Goal: Task Accomplishment & Management: Manage account settings

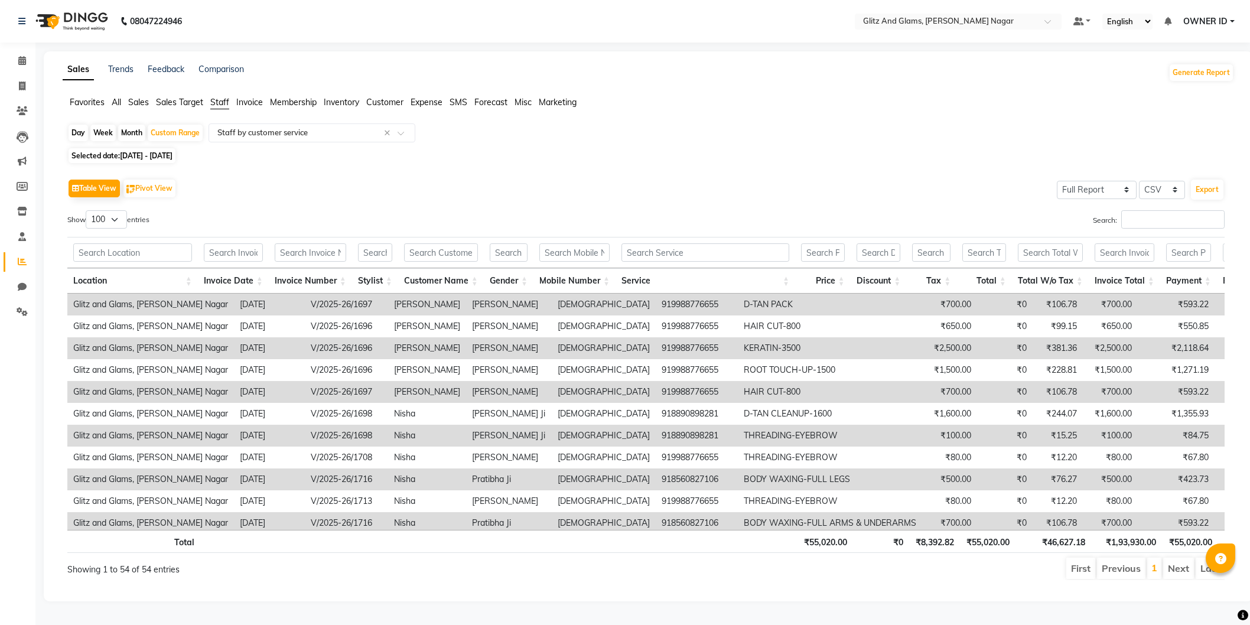
select select "full_report"
select select "csv"
select select "100"
click at [18, 78] on link "Invoice" at bounding box center [18, 86] width 28 height 19
select select "service"
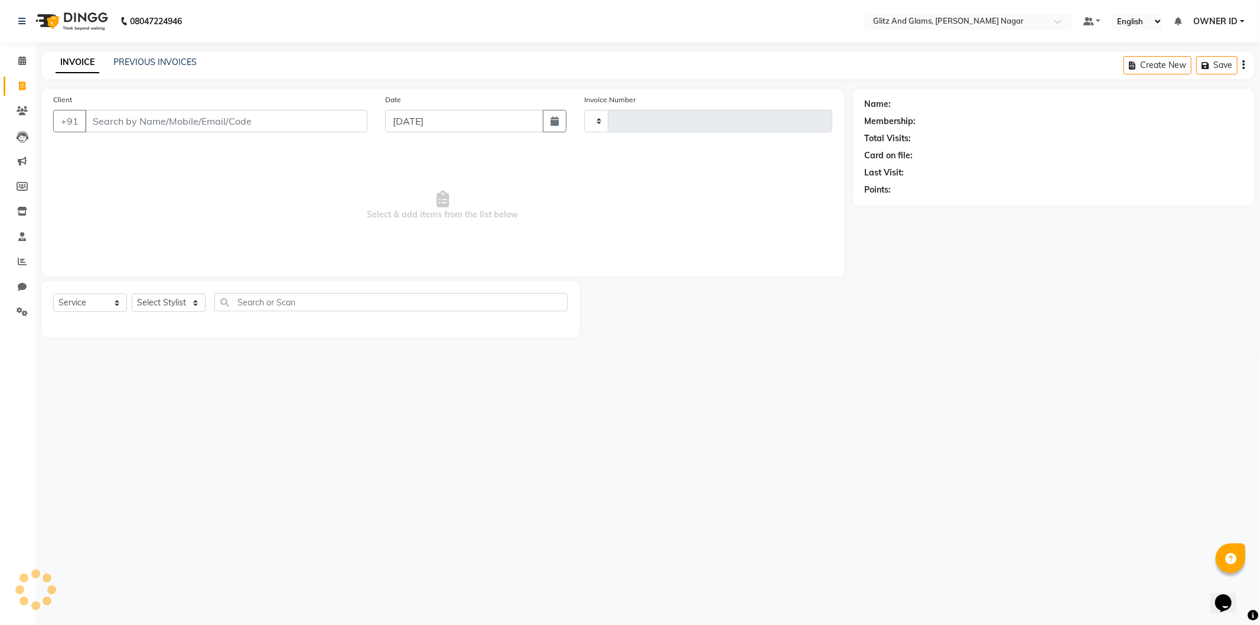
type input "1741"
select select "8316"
click at [136, 60] on link "PREVIOUS INVOICES" at bounding box center [154, 62] width 83 height 11
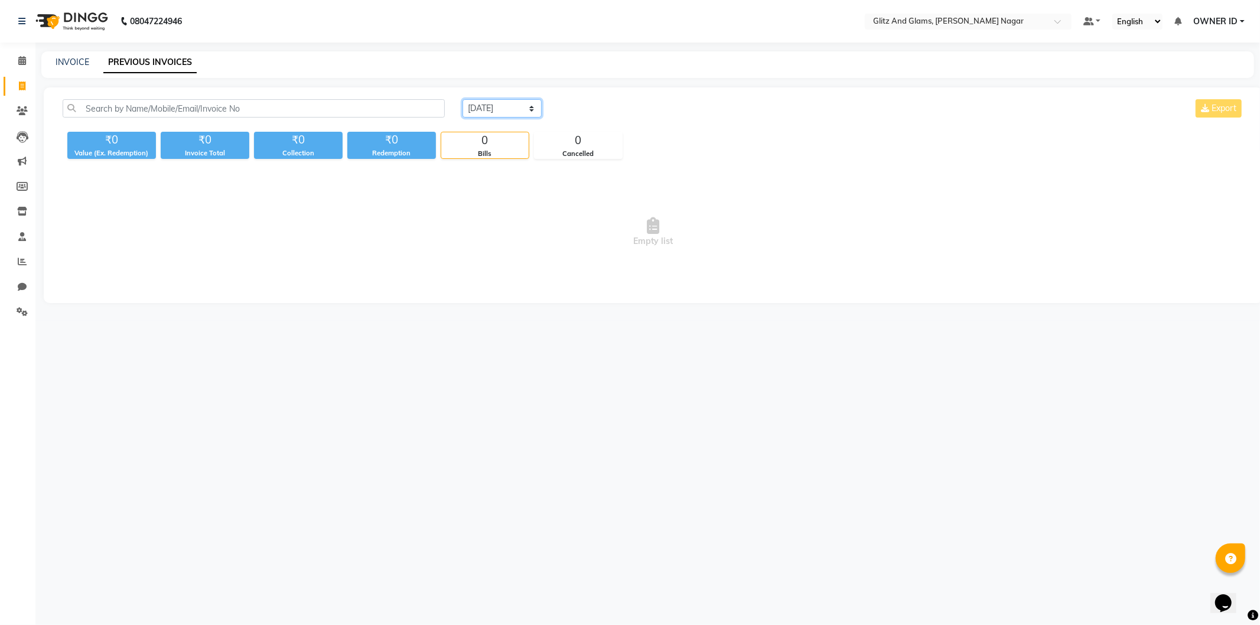
click at [487, 113] on select "[DATE] [DATE] Custom Range" at bounding box center [501, 108] width 79 height 18
select select "range"
click at [462, 99] on select "[DATE] [DATE] Custom Range" at bounding box center [501, 108] width 79 height 18
click at [601, 103] on input "[DATE]" at bounding box center [598, 108] width 83 height 17
select select "9"
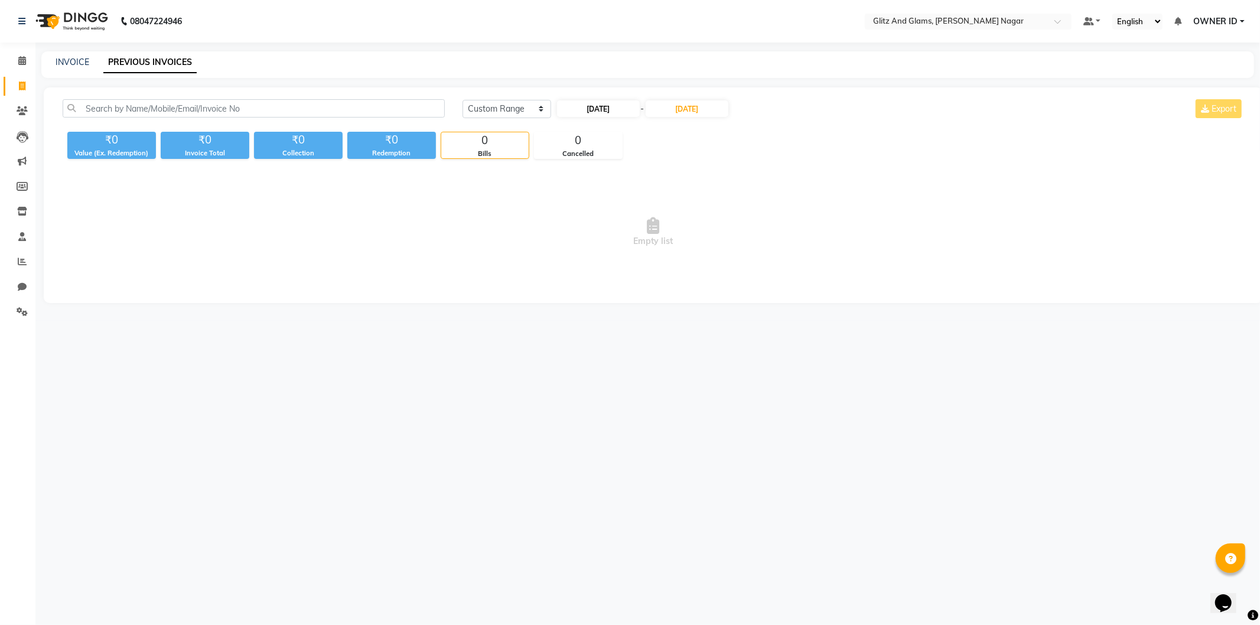
select select "2025"
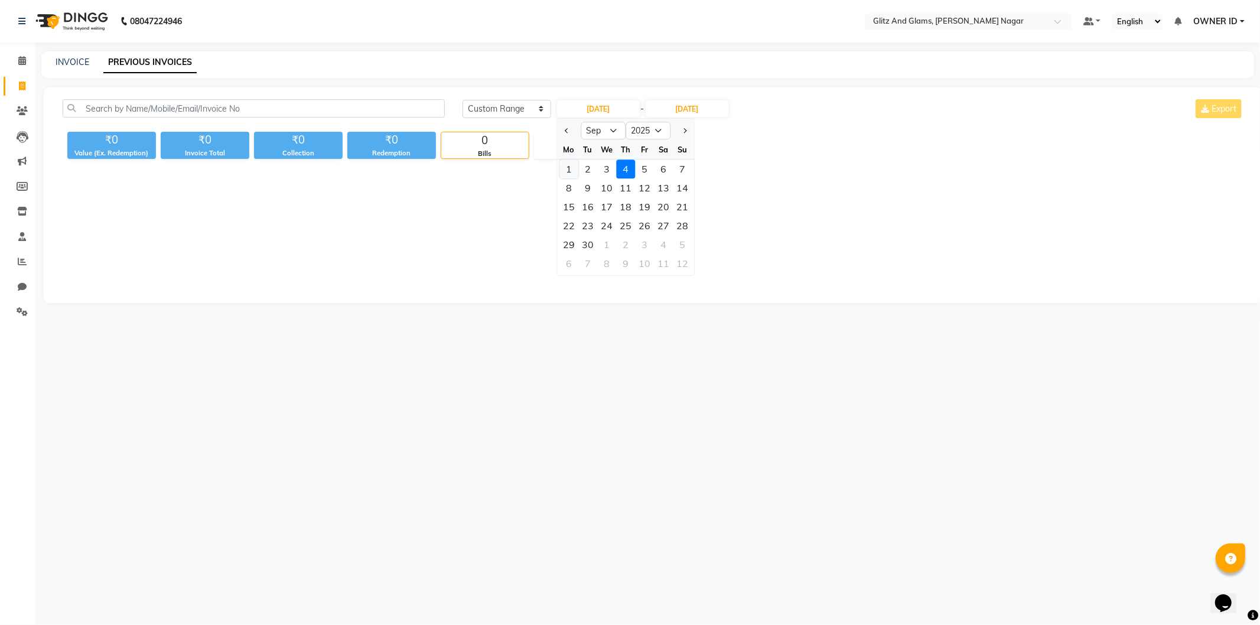
click at [563, 163] on div "1" at bounding box center [568, 168] width 19 height 19
type input "[DATE]"
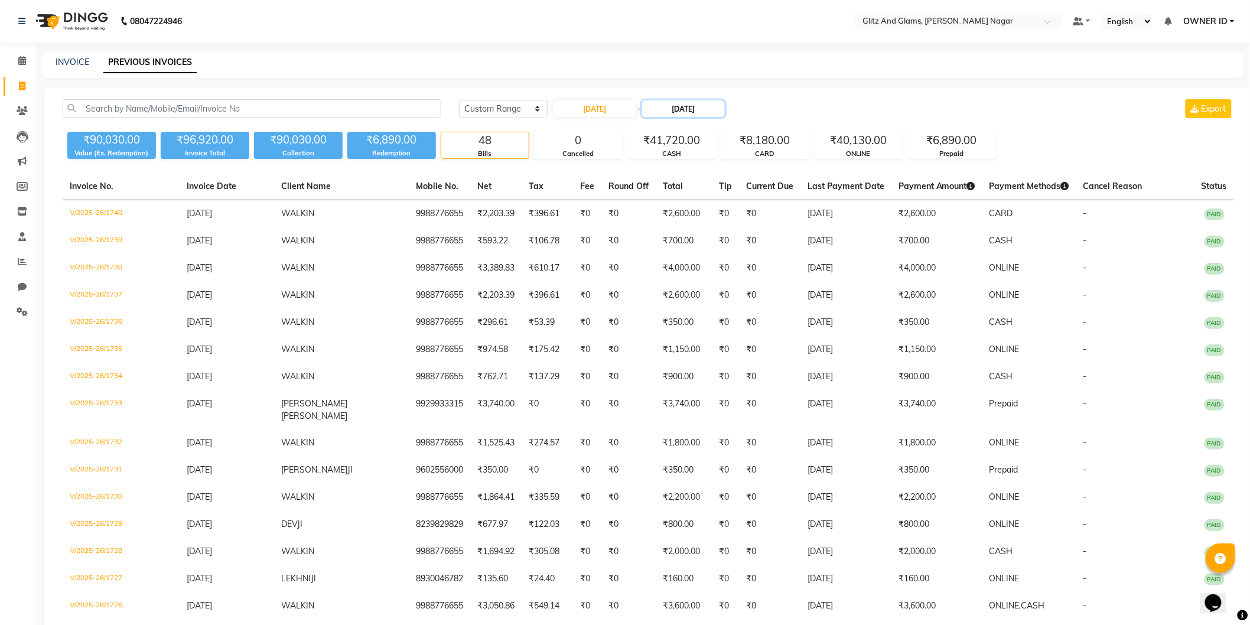
click at [671, 111] on input "[DATE]" at bounding box center [683, 108] width 83 height 17
click at [657, 172] on div "1" at bounding box center [658, 168] width 19 height 19
type input "[DATE]"
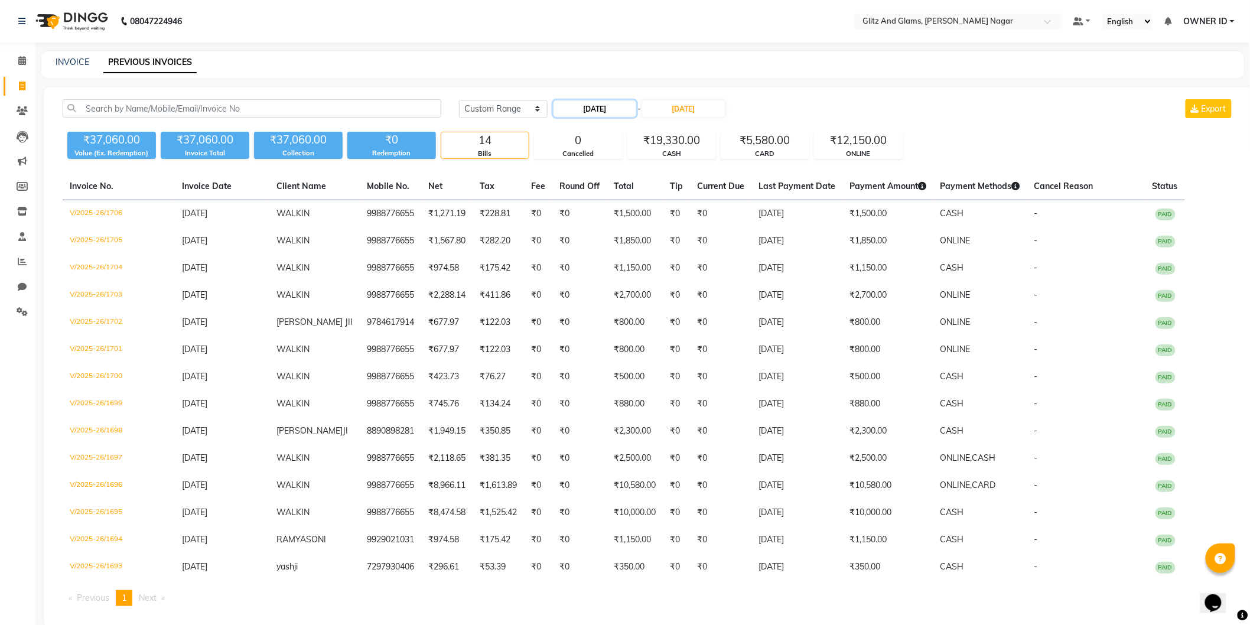
click at [607, 109] on input "[DATE]" at bounding box center [594, 108] width 83 height 17
select select "9"
select select "2025"
click at [583, 164] on div "2" at bounding box center [584, 168] width 19 height 19
type input "[DATE]"
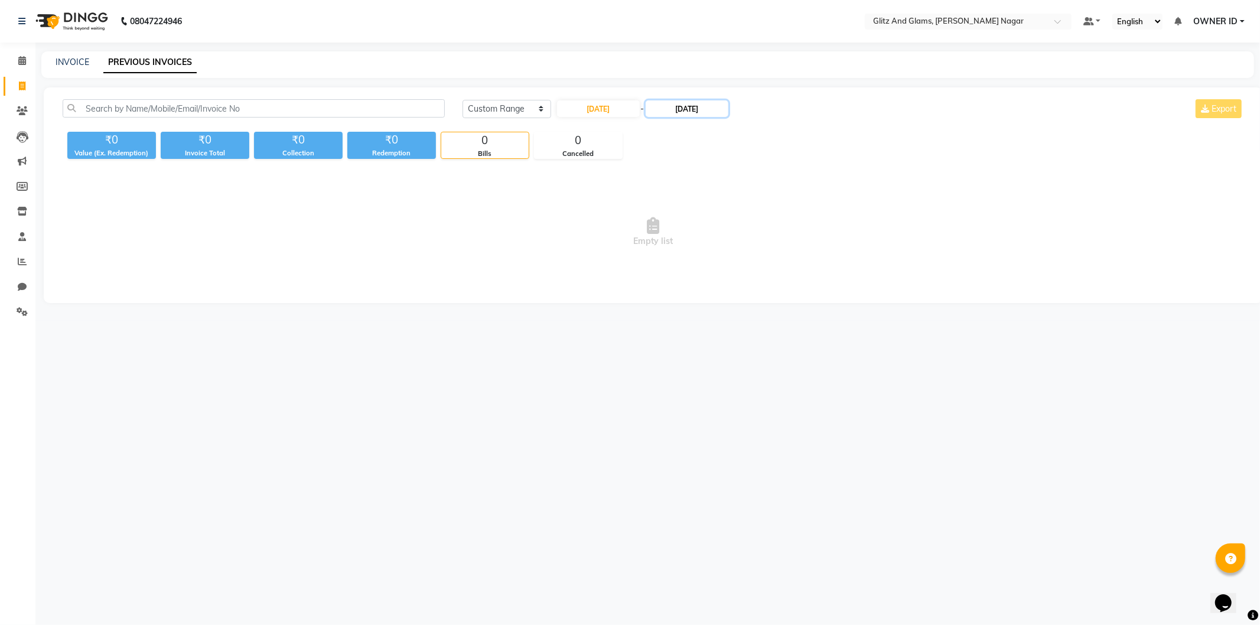
click at [670, 107] on input "[DATE]" at bounding box center [687, 108] width 83 height 17
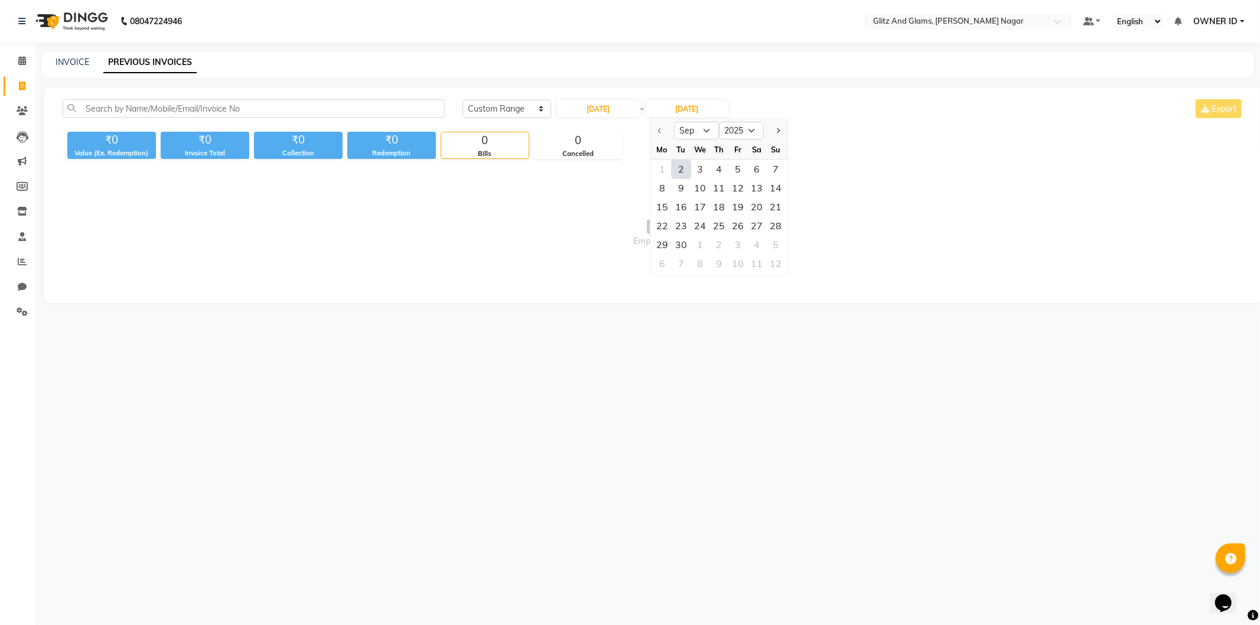
click at [681, 165] on div "2" at bounding box center [681, 168] width 19 height 19
type input "[DATE]"
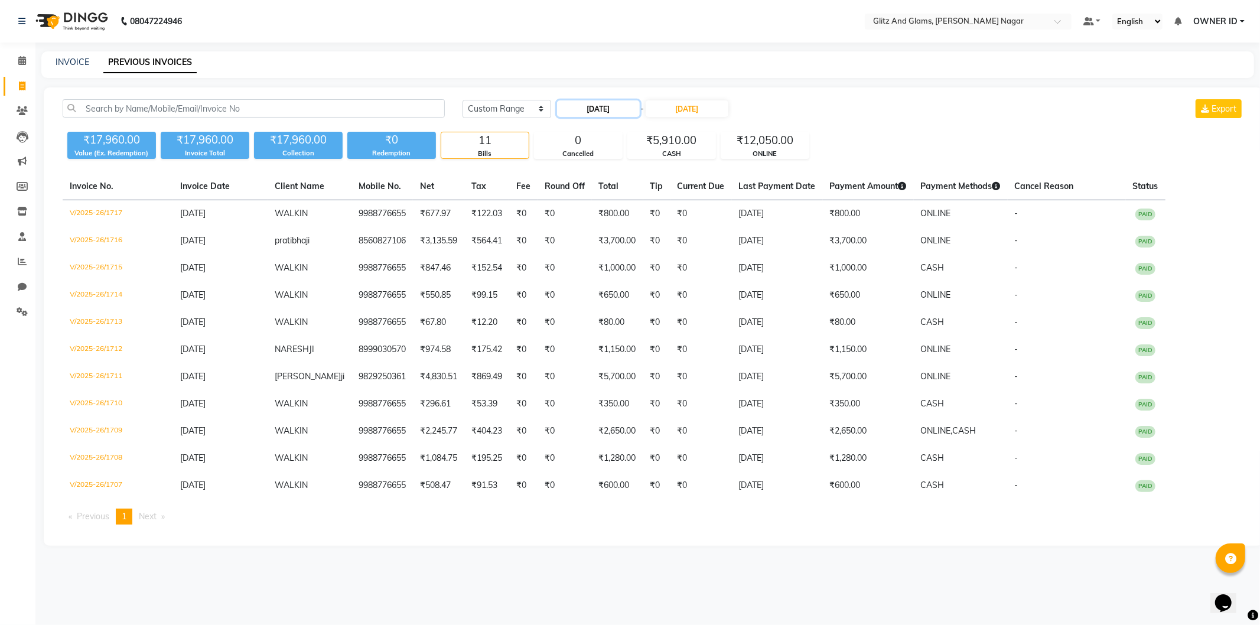
click at [614, 110] on input "[DATE]" at bounding box center [598, 108] width 83 height 17
select select "9"
select select "2025"
click at [610, 174] on div "3" at bounding box center [606, 168] width 19 height 19
type input "[DATE]"
